Goal: Information Seeking & Learning: Learn about a topic

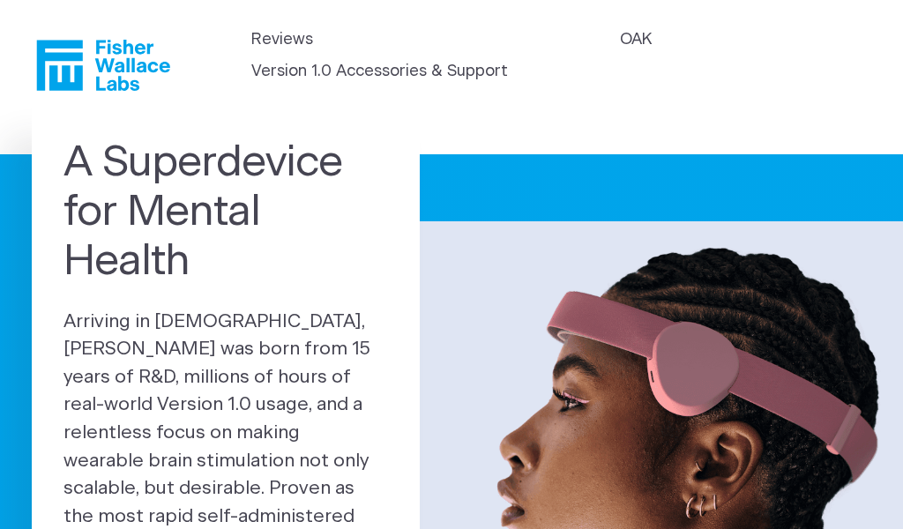
scroll to position [15, 0]
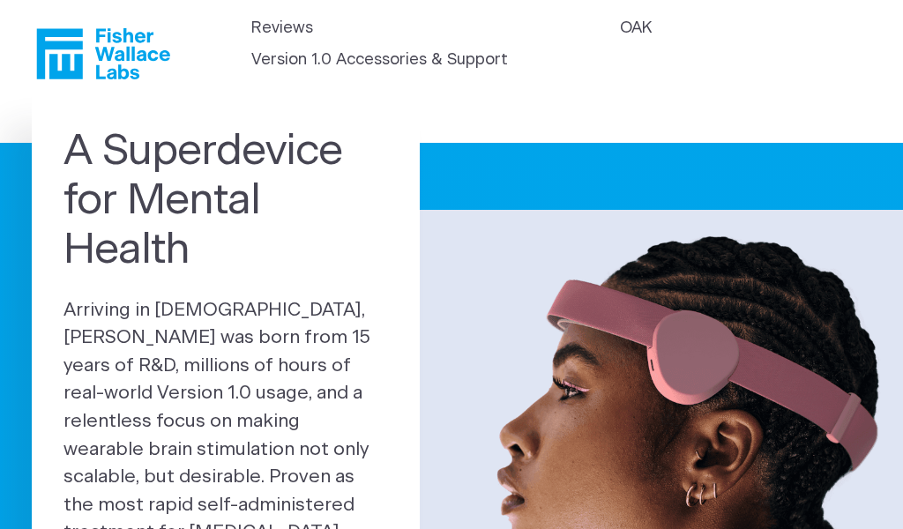
click at [271, 57] on link "Version 1.0 Accessories & Support" at bounding box center [379, 61] width 257 height 24
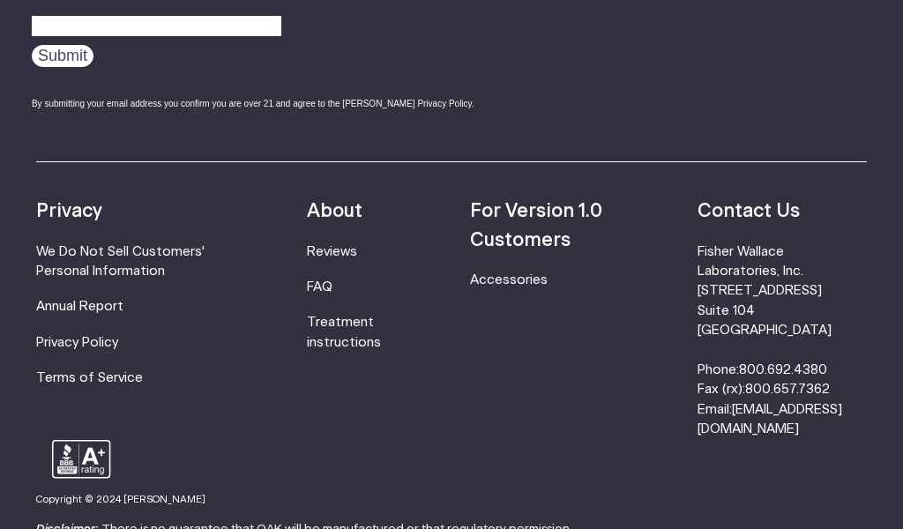
scroll to position [1214, 0]
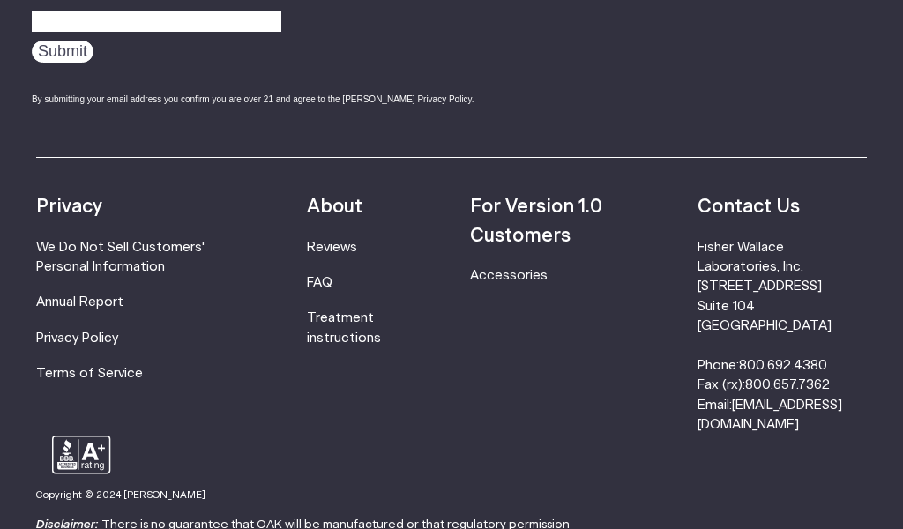
click at [324, 281] on link "FAQ" at bounding box center [320, 282] width 26 height 13
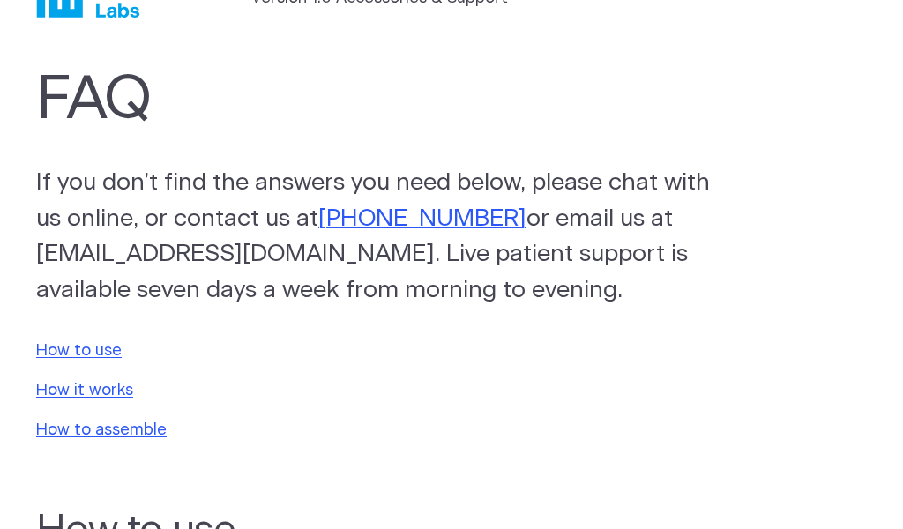
scroll to position [86, 0]
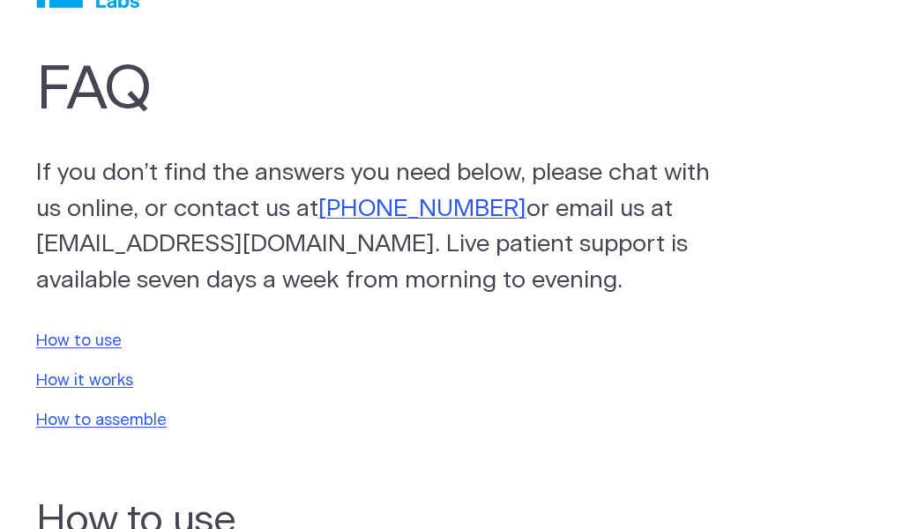
click at [59, 333] on link "How to use" at bounding box center [79, 341] width 86 height 16
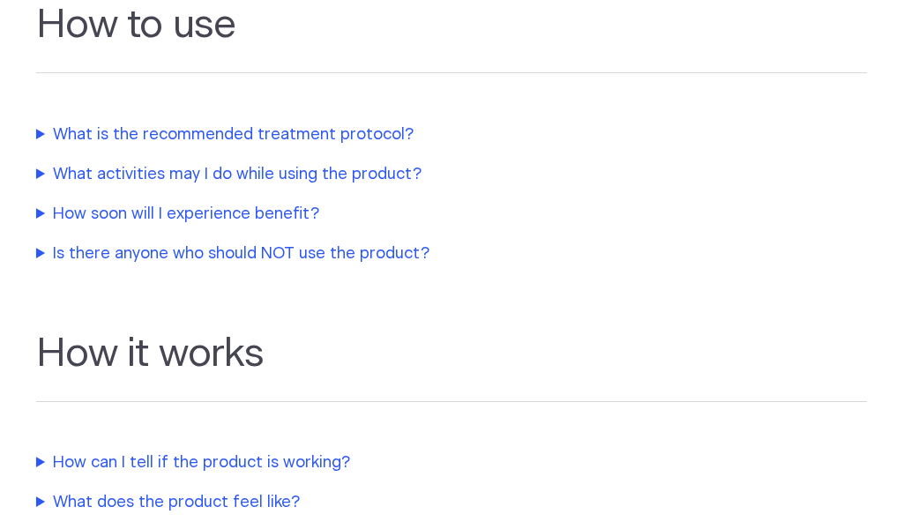
click at [63, 183] on summary "What activities may I do while using the product?" at bounding box center [406, 175] width 741 height 24
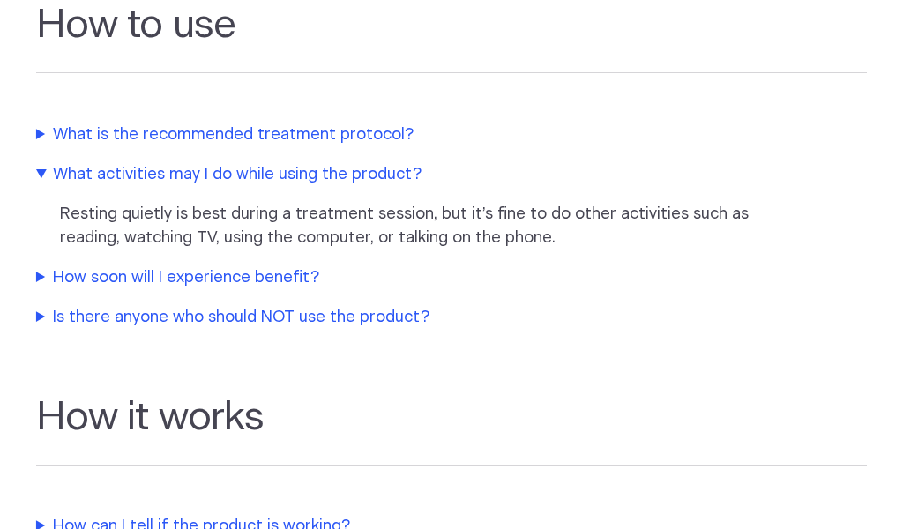
click at [64, 278] on summary "How soon will I experience benefit?" at bounding box center [406, 278] width 741 height 24
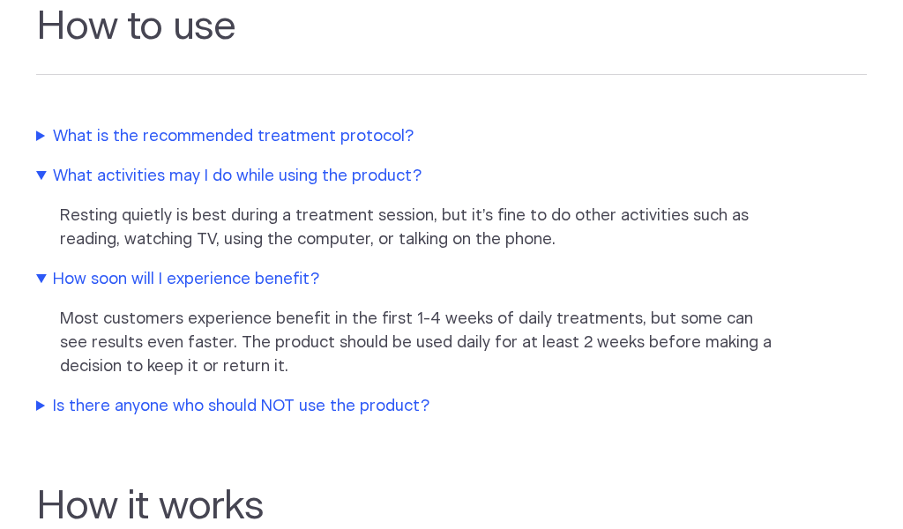
scroll to position [586, 0]
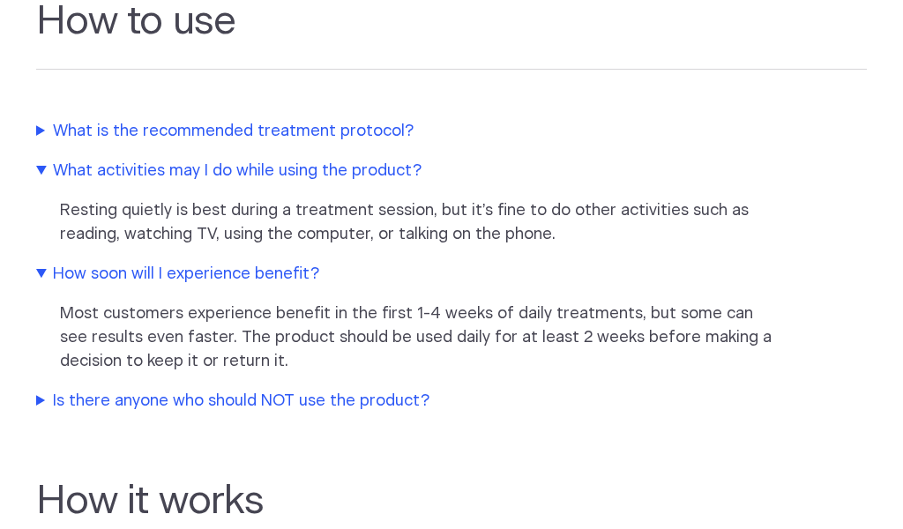
click at [94, 410] on summary "Is there anyone who should NOT use the product?" at bounding box center [406, 402] width 741 height 24
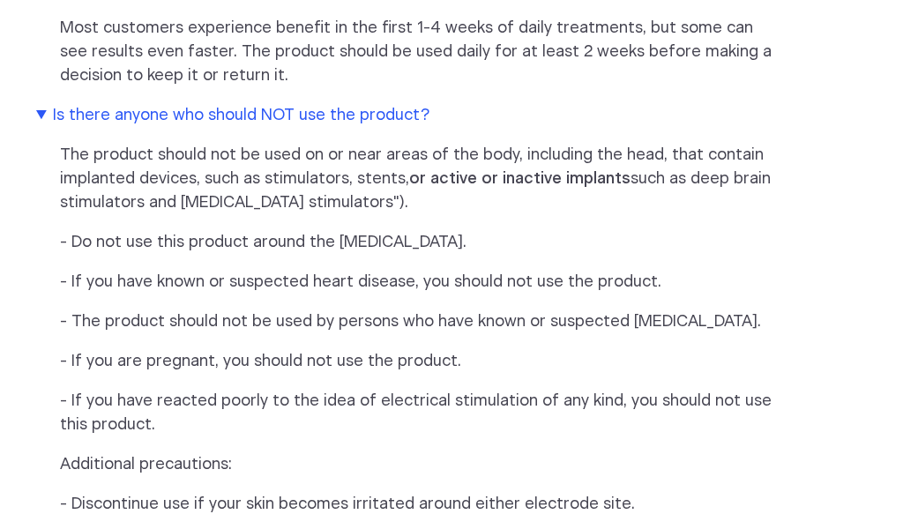
scroll to position [877, 0]
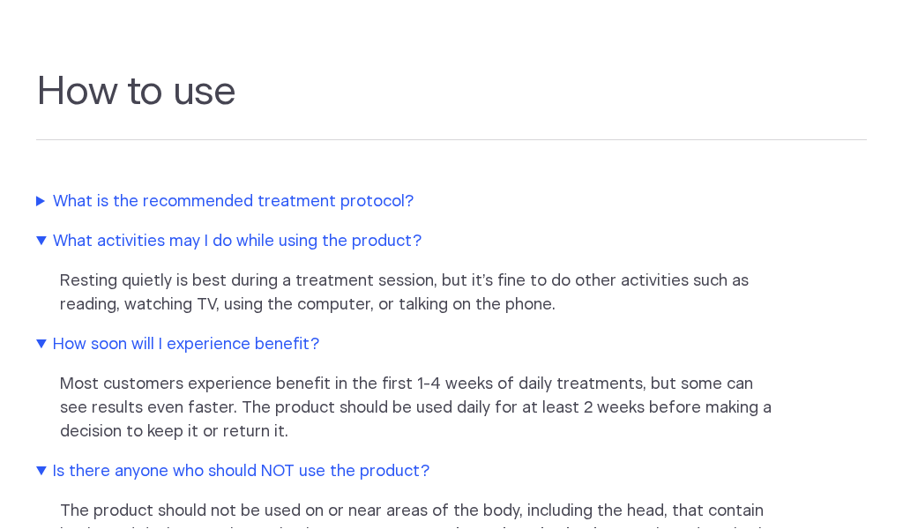
click at [87, 207] on summary "What is the recommended treatment protocol?" at bounding box center [406, 203] width 741 height 24
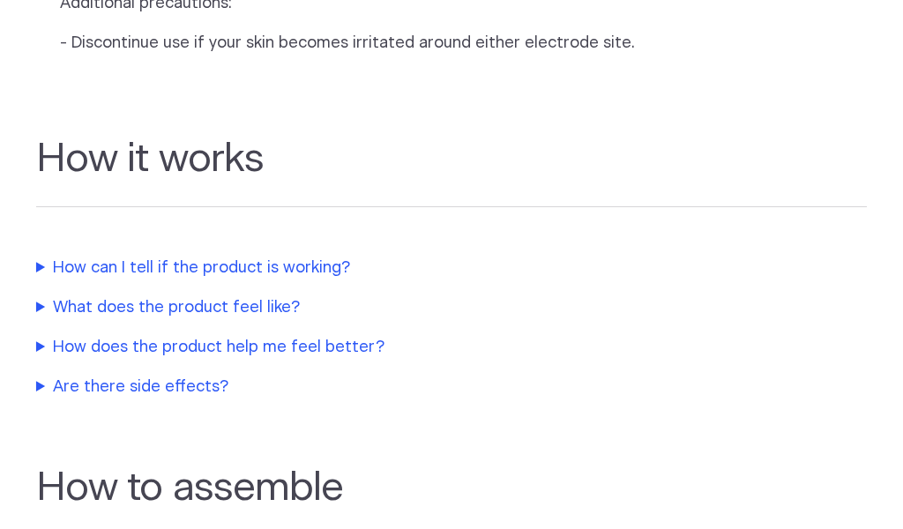
scroll to position [1437, 0]
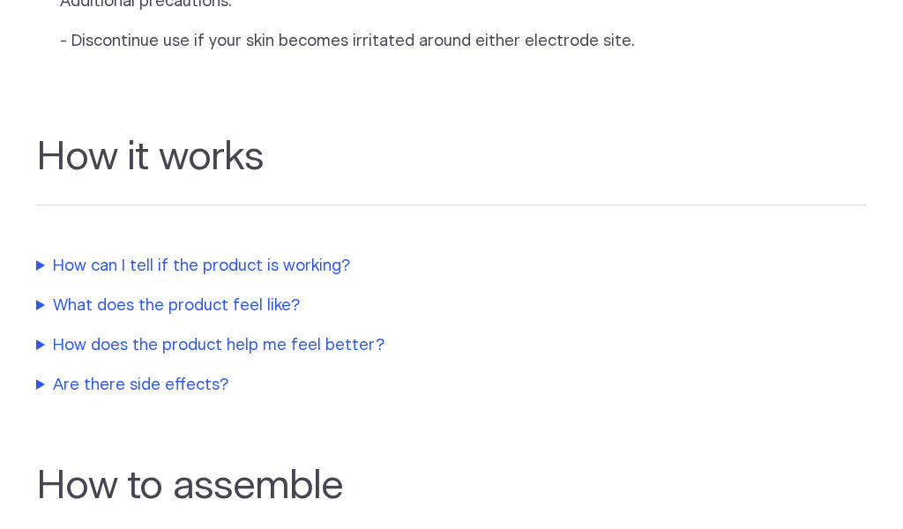
click at [71, 279] on summary "How can I tell if the product is working?" at bounding box center [406, 267] width 741 height 24
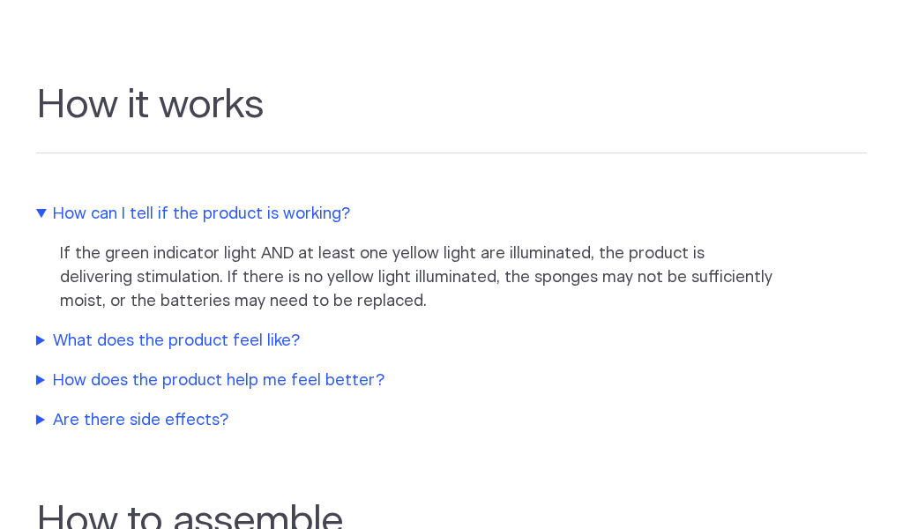
scroll to position [1498, 0]
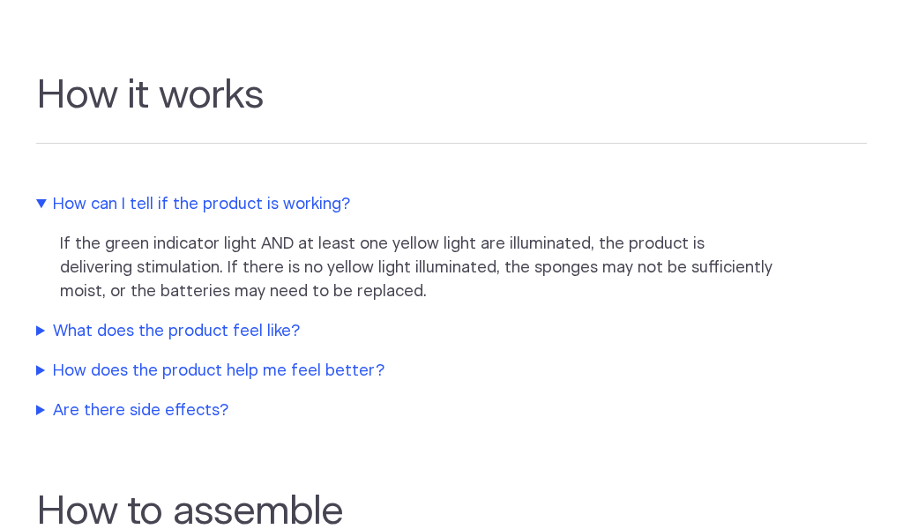
click at [75, 345] on summary "What does the product feel like?" at bounding box center [406, 333] width 741 height 24
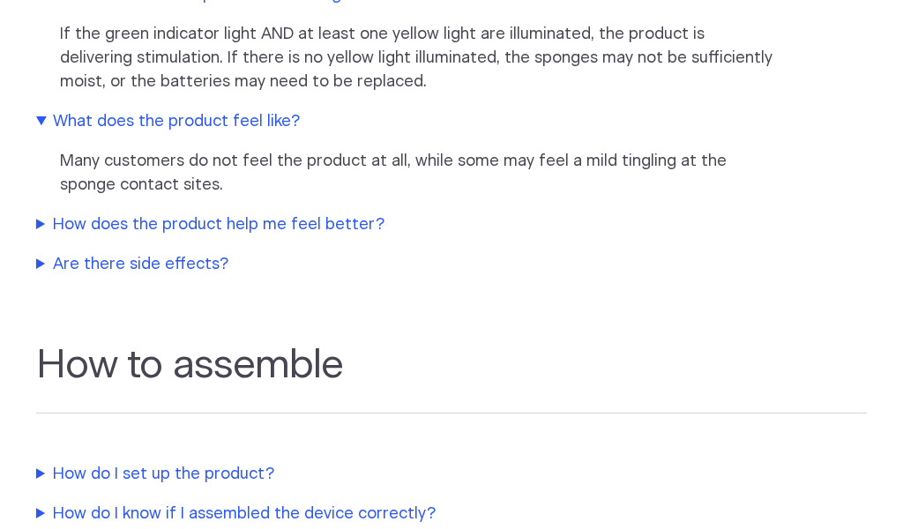
scroll to position [1710, 0]
click at [69, 236] on summary "How does the product help me feel better?" at bounding box center [406, 225] width 741 height 24
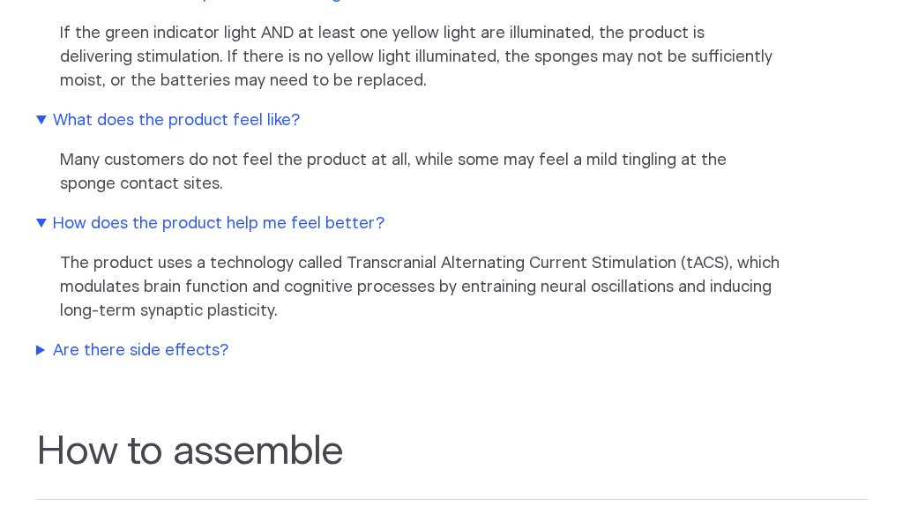
click at [81, 363] on summary "Are there side effects?" at bounding box center [406, 352] width 741 height 24
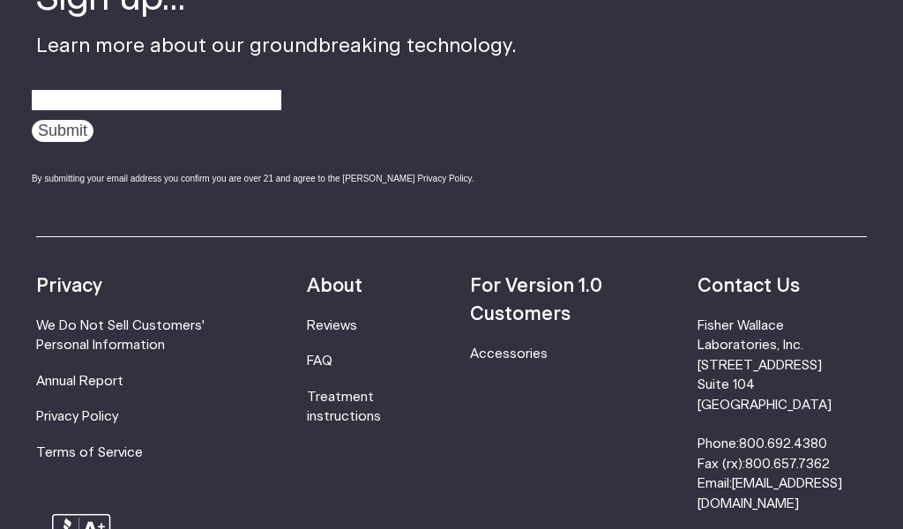
scroll to position [3272, 0]
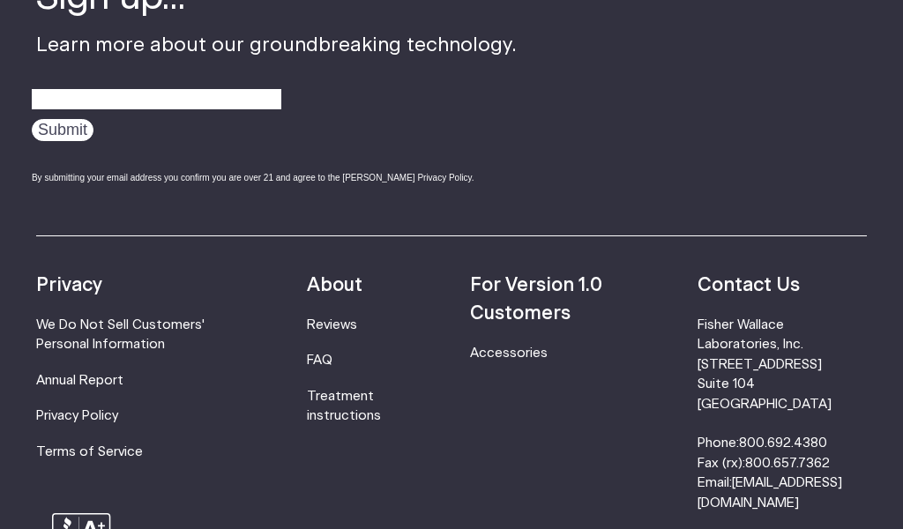
click at [332, 327] on link "Reviews" at bounding box center [332, 324] width 50 height 13
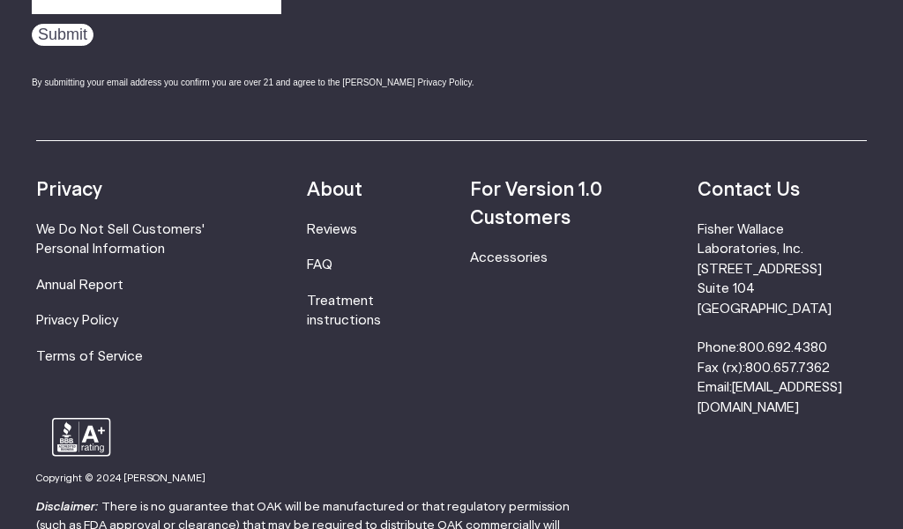
scroll to position [86, 0]
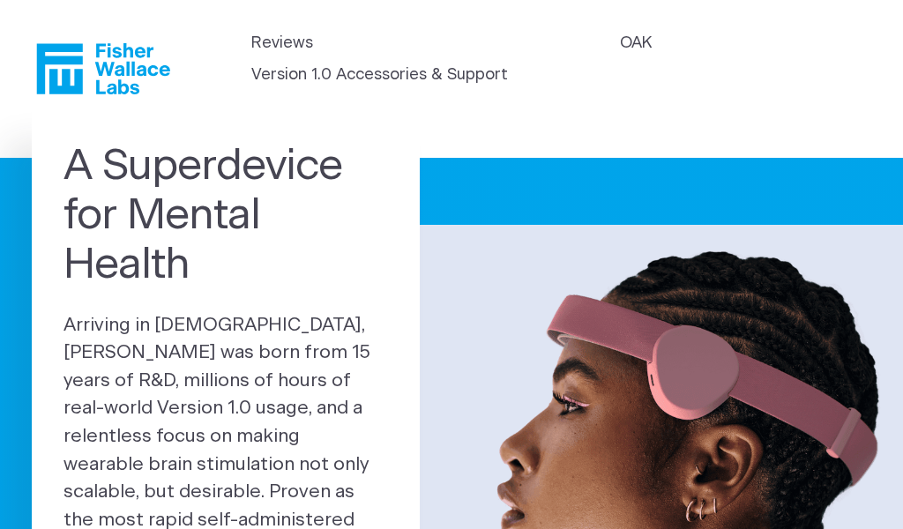
scroll to position [15, 0]
